Goal: Find specific page/section

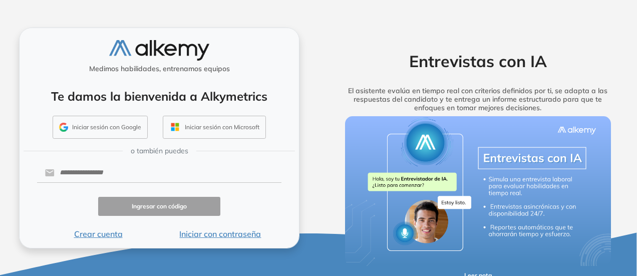
click at [113, 129] on button "Iniciar sesión con Google" at bounding box center [100, 127] width 95 height 23
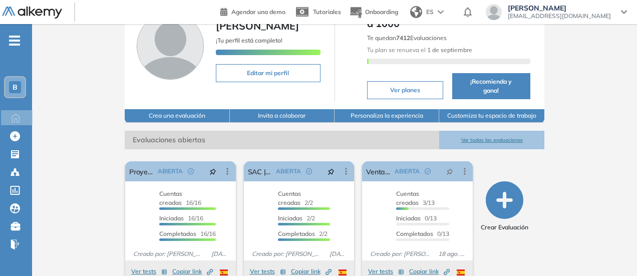
scroll to position [83, 0]
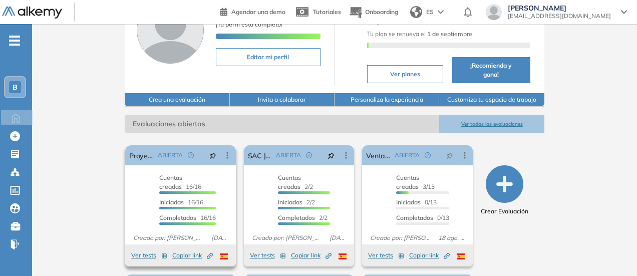
click at [172, 251] on span "Copiar link Created by potrace 1.16, written by [PERSON_NAME] [DATE]-[DATE]" at bounding box center [192, 255] width 41 height 9
click at [131, 249] on button "Ver tests" at bounding box center [149, 255] width 36 height 12
